Goal: Task Accomplishment & Management: Use online tool/utility

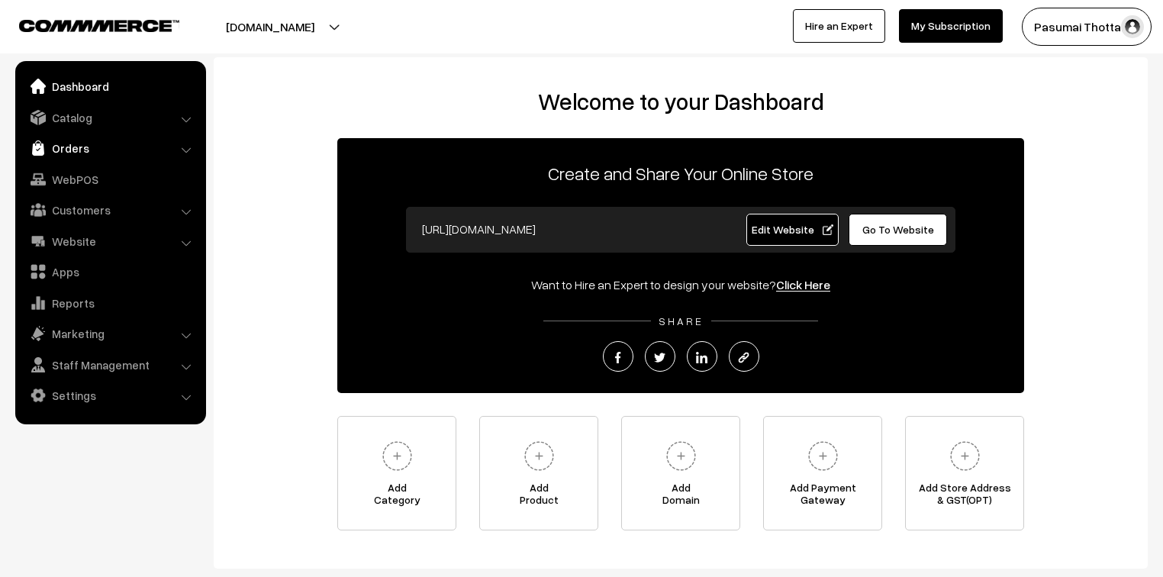
click at [75, 147] on link "Orders" at bounding box center [110, 147] width 182 height 27
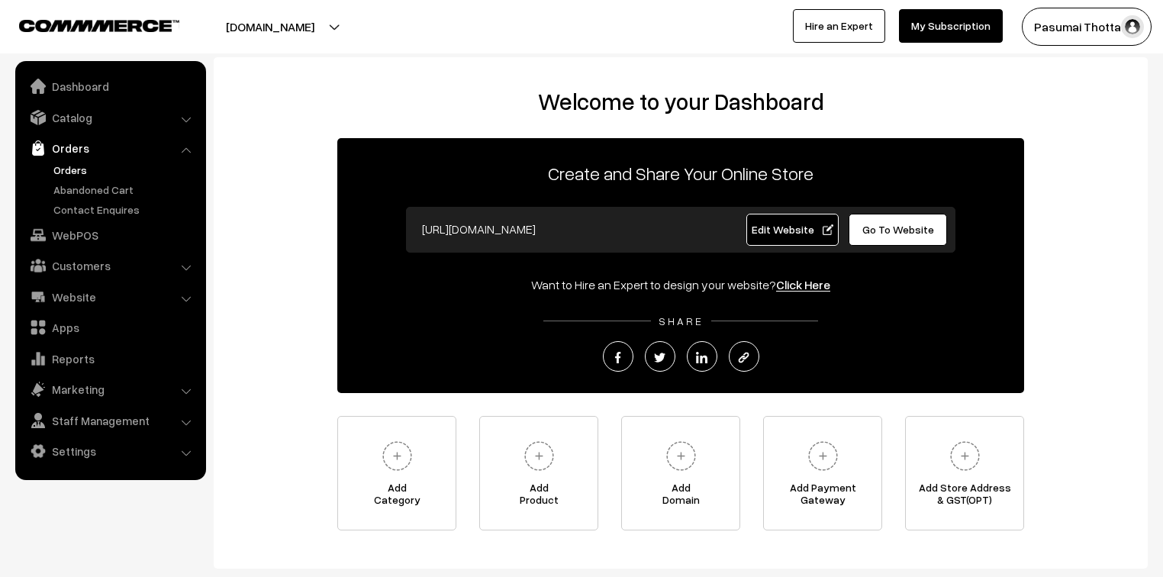
click at [73, 172] on link "Orders" at bounding box center [125, 170] width 151 height 16
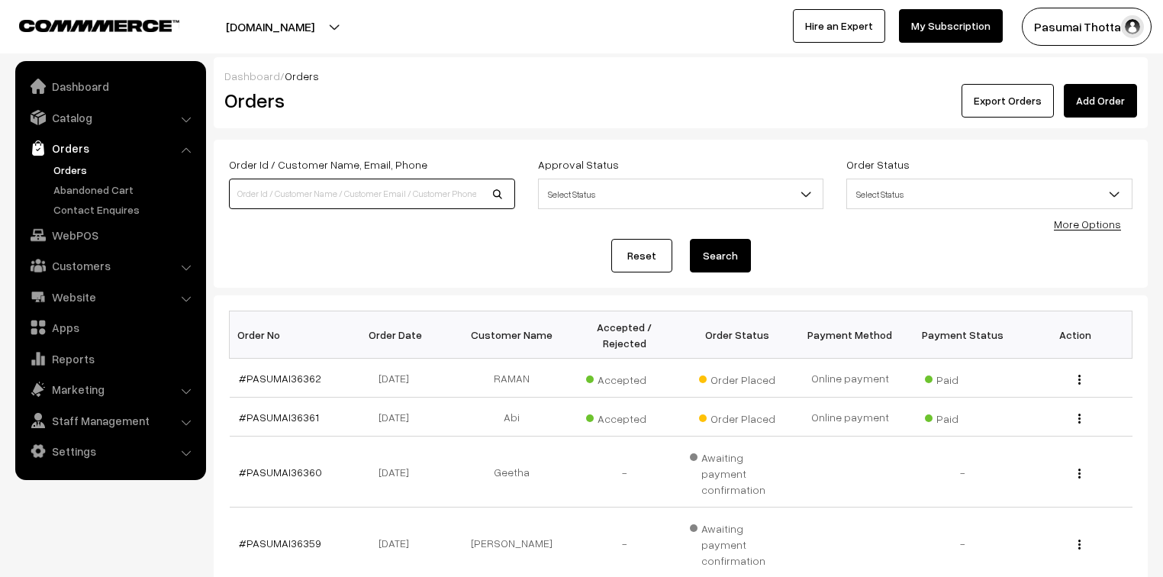
click at [320, 198] on input at bounding box center [372, 194] width 286 height 31
type input "7200885138"
click at [690, 239] on button "Search" at bounding box center [720, 256] width 61 height 34
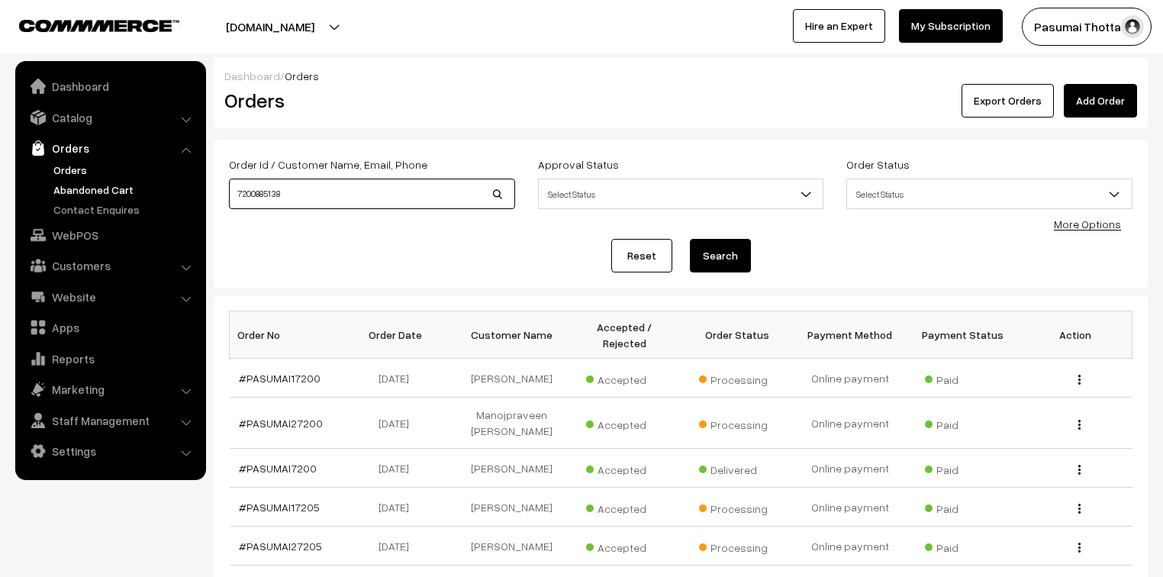
drag, startPoint x: 298, startPoint y: 203, endPoint x: 192, endPoint y: 196, distance: 106.3
click at [192, 197] on body "Thank you for showing interest. Our team will call you shortly. Close pasumaith…" at bounding box center [581, 476] width 1163 height 952
type input "7200885138"
click at [690, 239] on button "Search" at bounding box center [720, 256] width 61 height 34
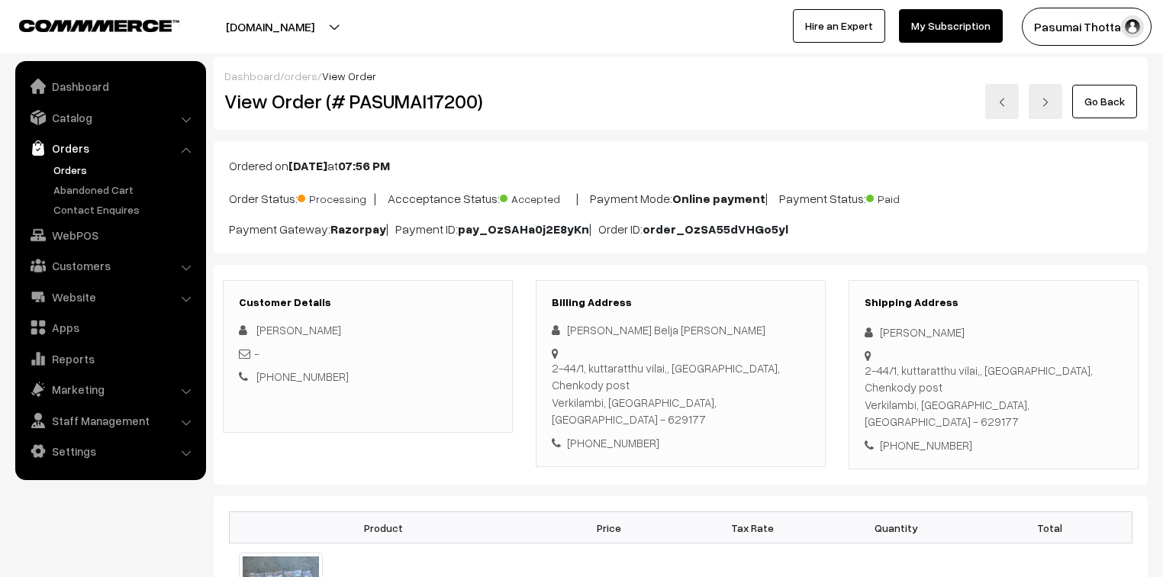
scroll to position [122, 0]
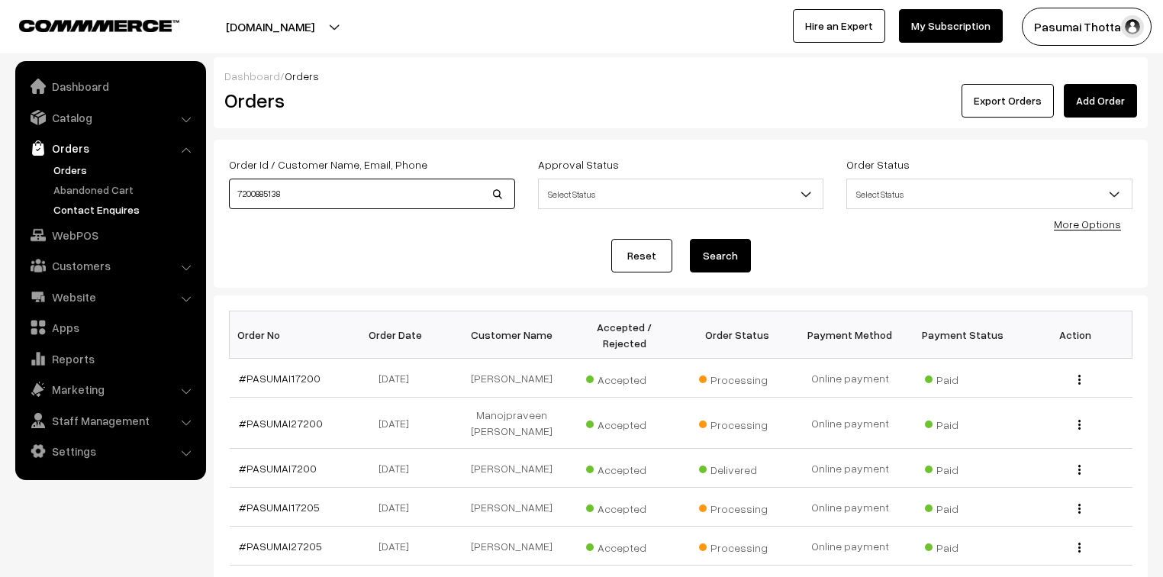
drag, startPoint x: 318, startPoint y: 199, endPoint x: 188, endPoint y: 211, distance: 130.2
click at [188, 211] on body "Thank you for showing interest. Our team will call you shortly. Close pasumaith…" at bounding box center [581, 476] width 1163 height 952
type input "[PERSON_NAME]"
click at [690, 239] on button "Search" at bounding box center [720, 256] width 61 height 34
click at [727, 262] on button "Search" at bounding box center [720, 256] width 61 height 34
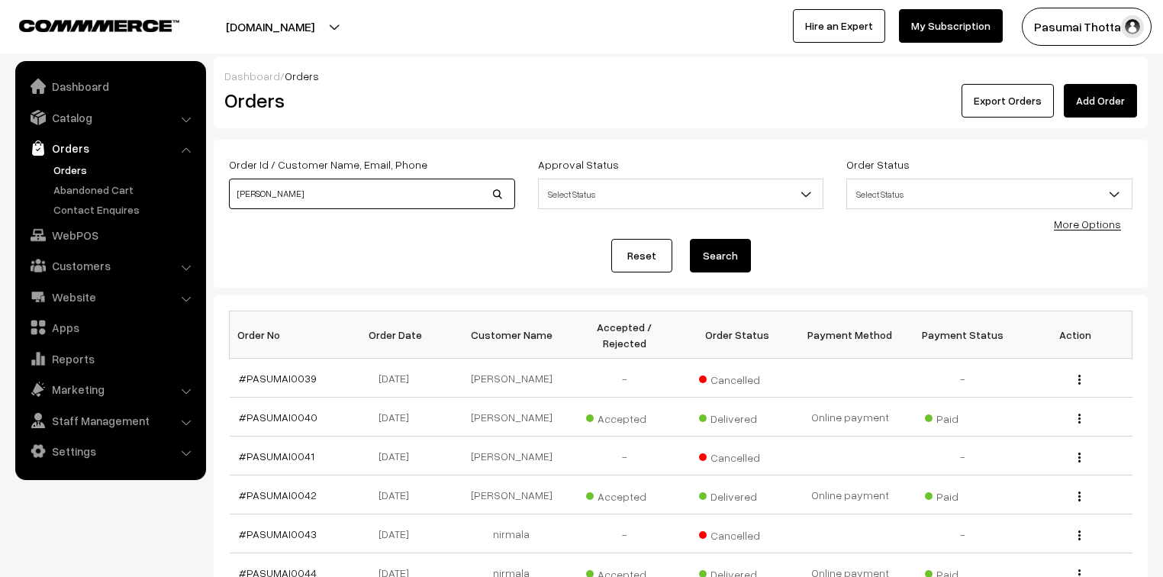
click at [351, 189] on input "[PERSON_NAME]" at bounding box center [372, 194] width 286 height 31
type input "sathish kumar"
click at [690, 239] on button "Search" at bounding box center [720, 256] width 61 height 34
click at [737, 266] on button "Search" at bounding box center [720, 256] width 61 height 34
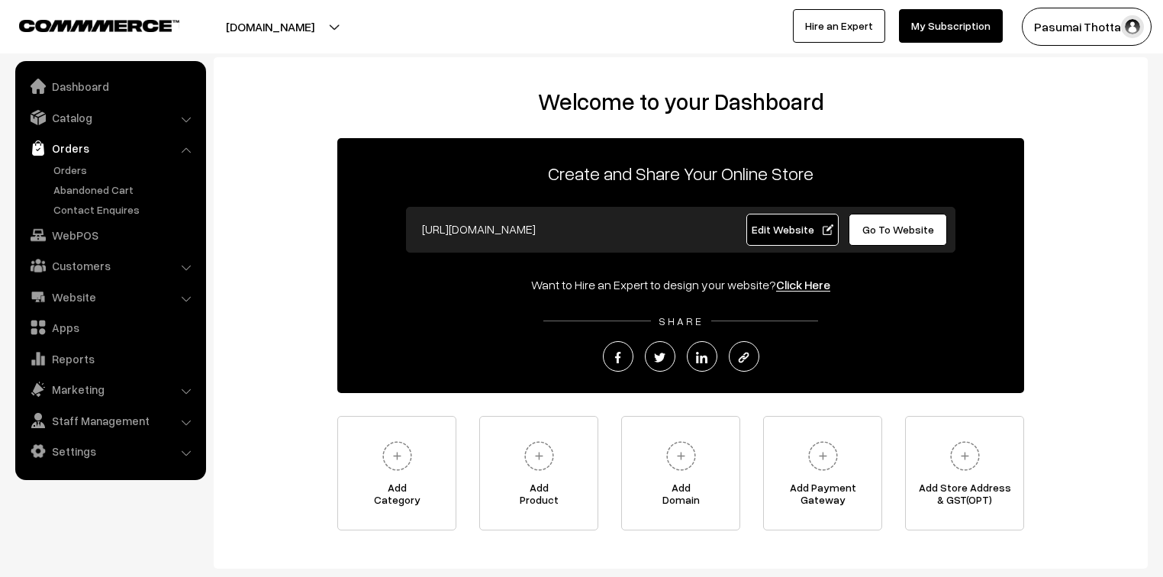
click at [82, 163] on link "Orders" at bounding box center [125, 170] width 151 height 16
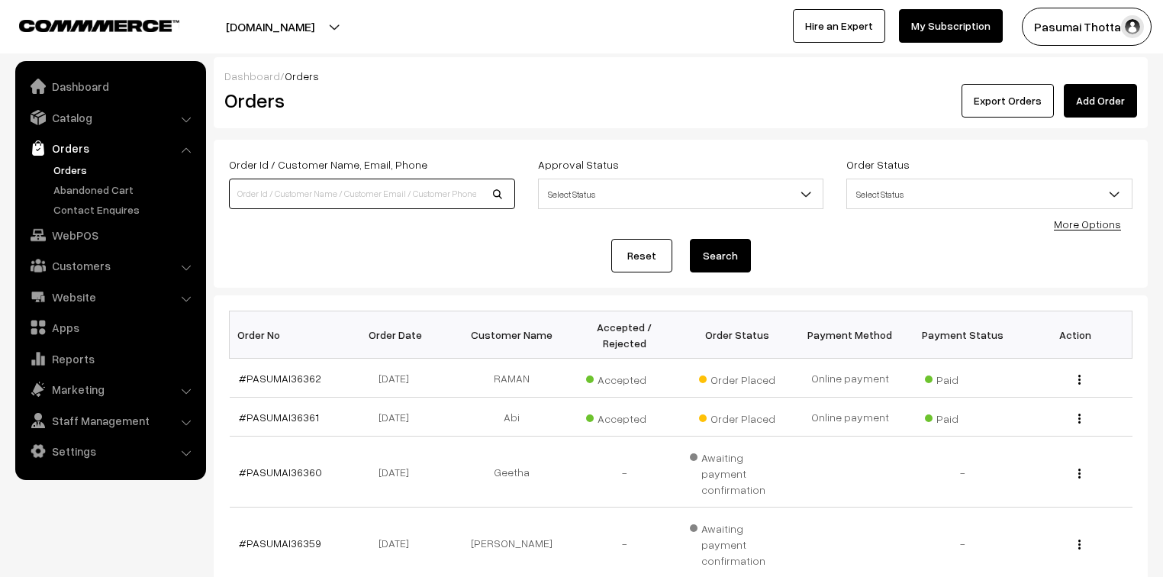
drag, startPoint x: 0, startPoint y: 0, endPoint x: 354, endPoint y: 185, distance: 399.3
click at [354, 185] on input at bounding box center [372, 194] width 286 height 31
type input "meenakshi"
click at [690, 239] on button "Search" at bounding box center [720, 256] width 61 height 34
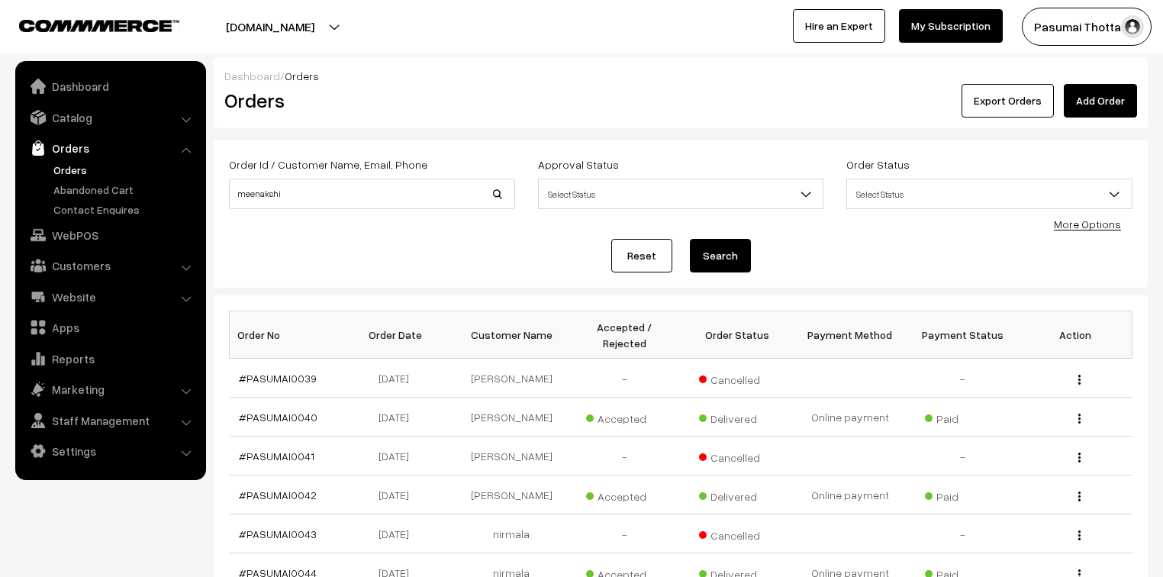
click at [726, 250] on button "Search" at bounding box center [720, 256] width 61 height 34
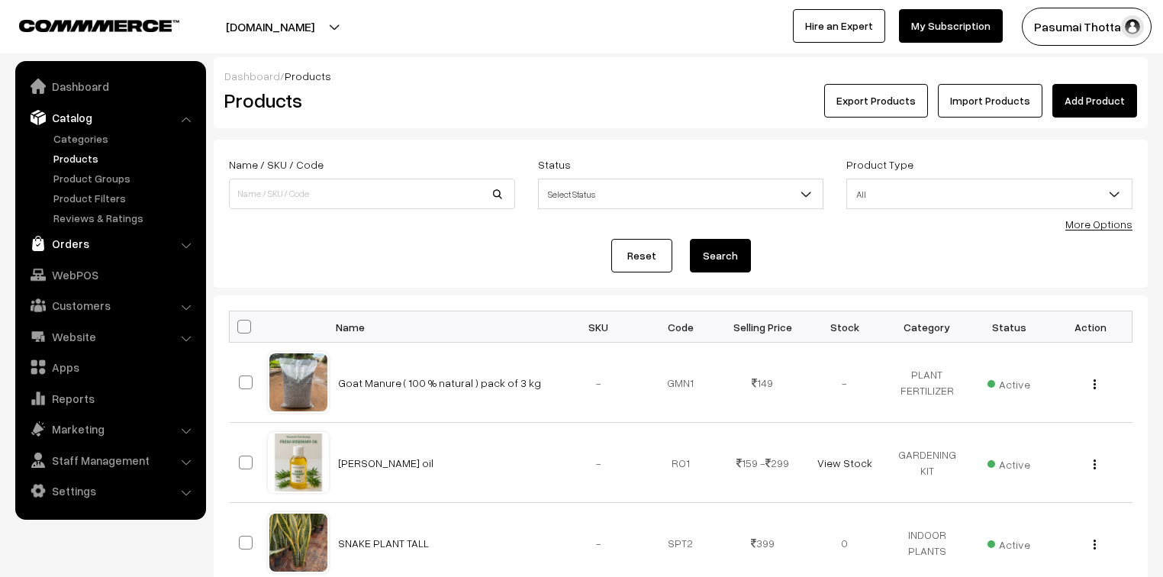
click at [76, 248] on link "Orders" at bounding box center [110, 243] width 182 height 27
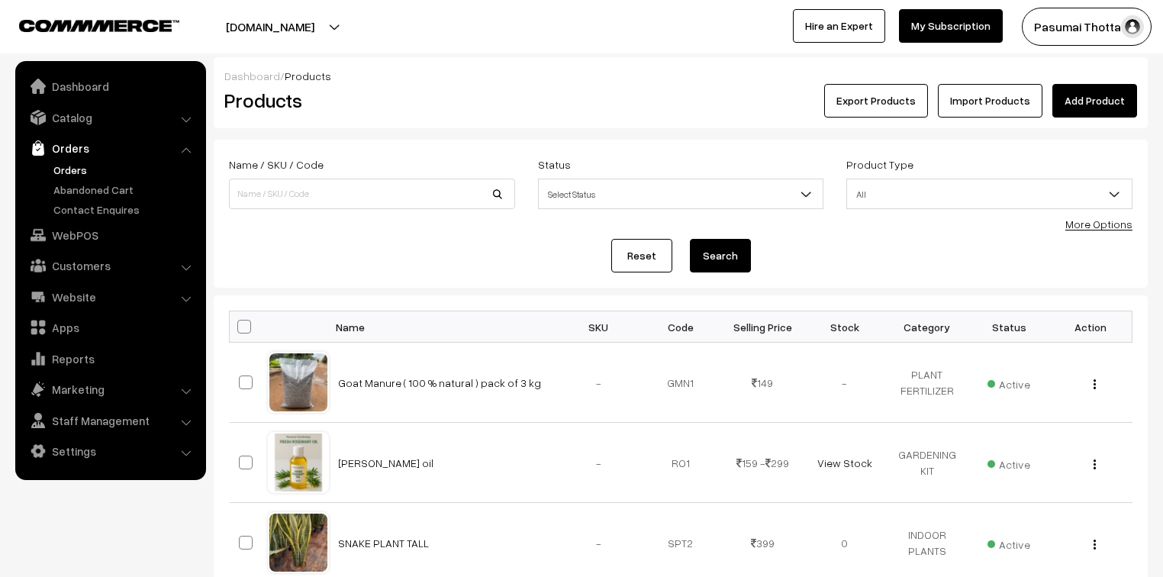
click at [76, 173] on link "Orders" at bounding box center [125, 170] width 151 height 16
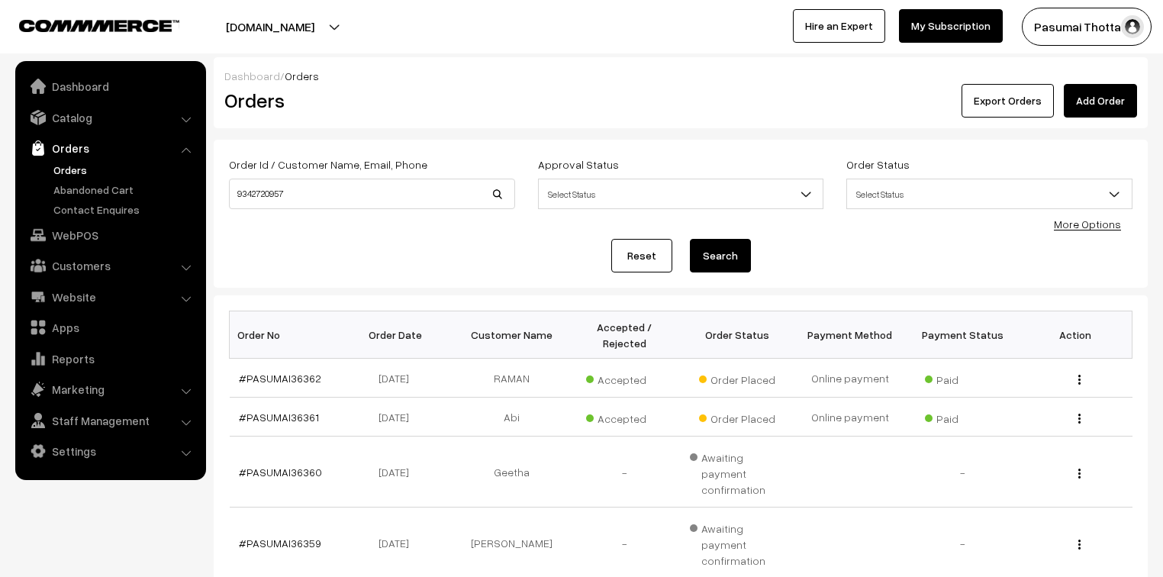
type input "9342720957"
click at [690, 239] on button "Search" at bounding box center [720, 256] width 61 height 34
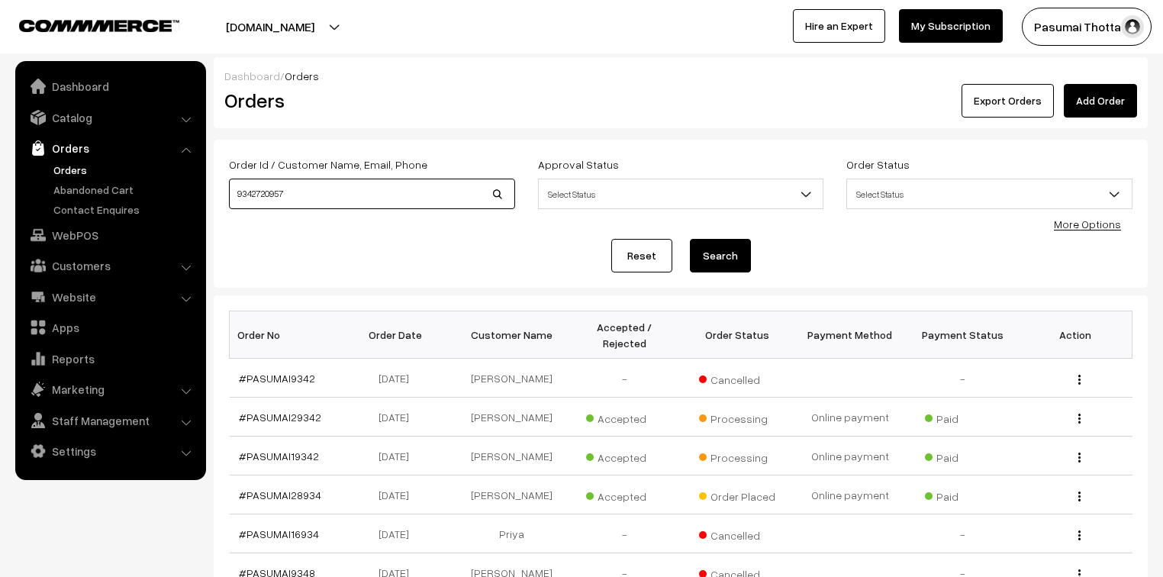
drag, startPoint x: 286, startPoint y: 195, endPoint x: 221, endPoint y: 195, distance: 64.9
click at [221, 195] on div "Order Id / Customer Name, Email, Phone 9342720957" at bounding box center [371, 186] width 309 height 63
click at [313, 197] on input at bounding box center [372, 194] width 286 height 31
click at [327, 195] on input at bounding box center [372, 194] width 286 height 31
type input "7418278986"
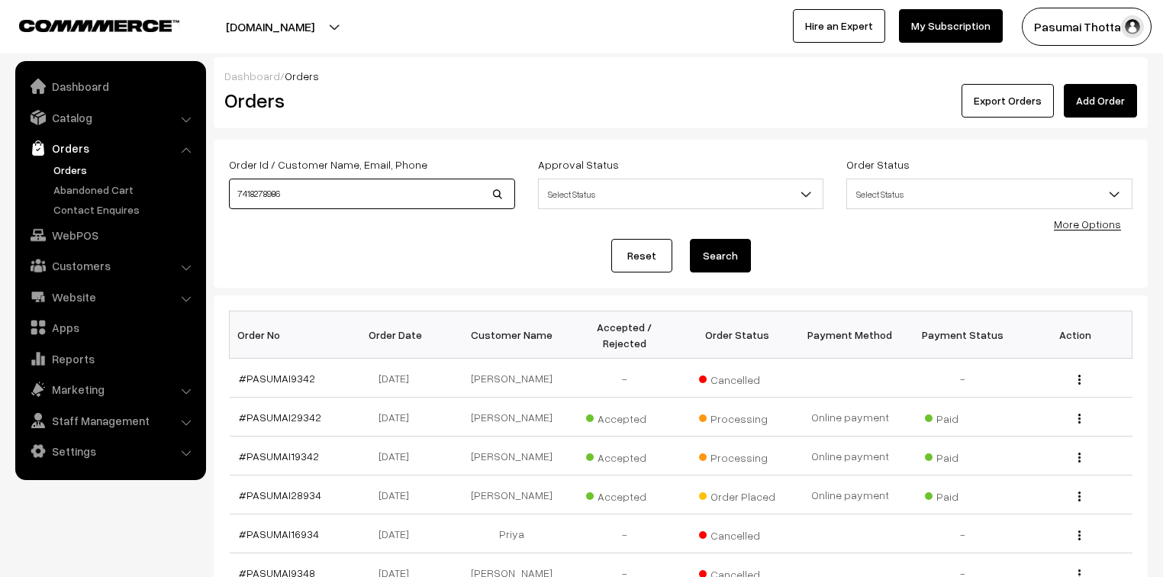
click at [690, 239] on button "Search" at bounding box center [720, 256] width 61 height 34
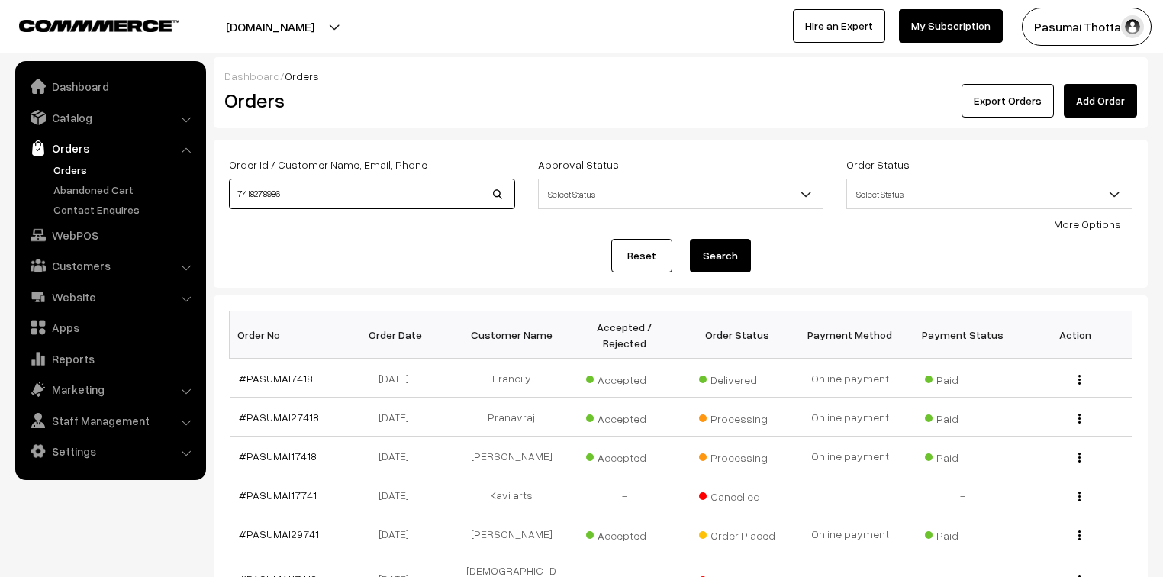
drag, startPoint x: 293, startPoint y: 195, endPoint x: 229, endPoint y: 196, distance: 64.1
click at [229, 196] on input "7418278986" at bounding box center [372, 194] width 286 height 31
type input "6381078775"
click at [690, 239] on button "Search" at bounding box center [720, 256] width 61 height 34
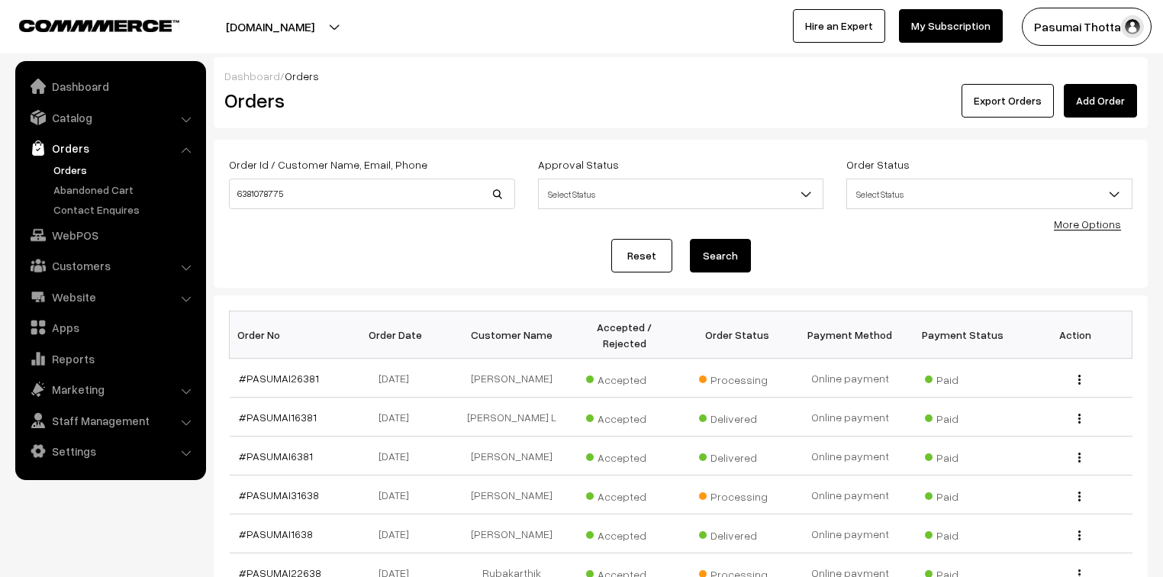
click at [717, 262] on button "Search" at bounding box center [720, 256] width 61 height 34
drag, startPoint x: 330, startPoint y: 189, endPoint x: 205, endPoint y: 195, distance: 125.3
click at [205, 195] on body "Thank you for showing interest. Our team will call you shortly. Close [DOMAIN_N…" at bounding box center [581, 469] width 1163 height 939
type input "[PERSON_NAME]"
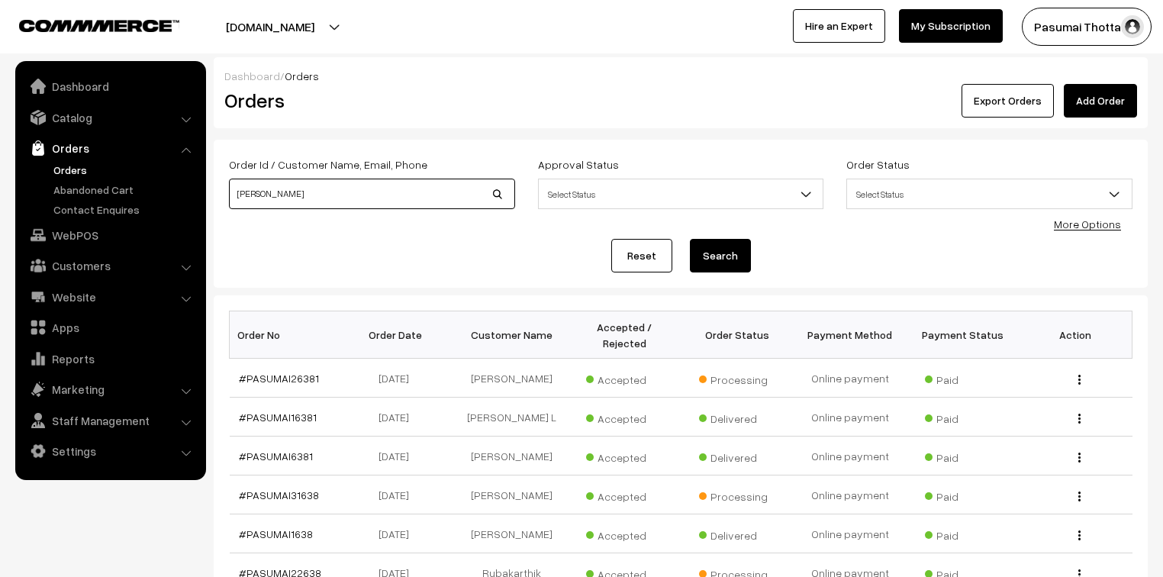
click at [690, 239] on button "Search" at bounding box center [720, 256] width 61 height 34
click at [703, 257] on button "Search" at bounding box center [720, 256] width 61 height 34
